Goal: Information Seeking & Learning: Learn about a topic

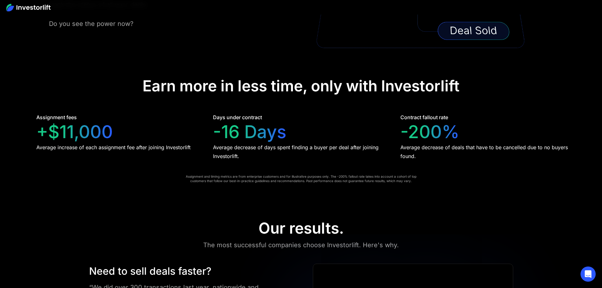
scroll to position [1517, 0]
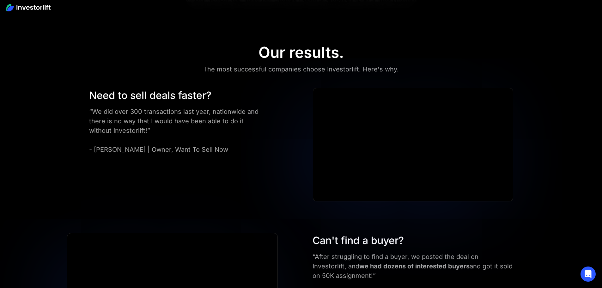
scroll to position [1705, 0]
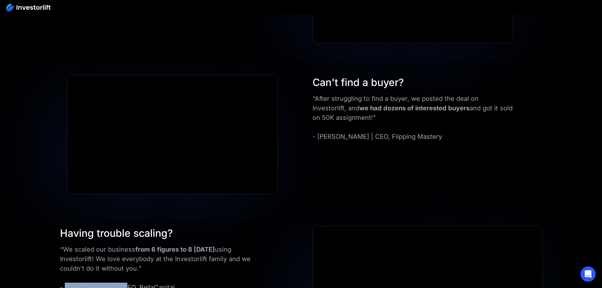
drag, startPoint x: 166, startPoint y: 155, endPoint x: 115, endPoint y: 155, distance: 50.6
click at [115, 245] on div "“We scaled our business from 6 figures to 8 [DATE] using Investorlift! We love …" at bounding box center [158, 268] width 196 height 47
copy div "[PERSON_NAME]"
